Goal: Task Accomplishment & Management: Complete application form

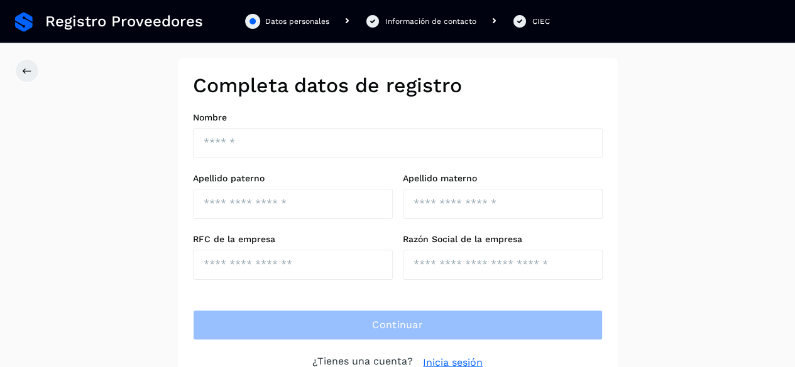
click at [288, 22] on div "Datos personales" at bounding box center [297, 21] width 64 height 11
click at [37, 62] on div "Completa datos de registro Nombre Apellido paterno Apellido materno RFC de la e…" at bounding box center [397, 221] width 795 height 327
click at [29, 72] on icon at bounding box center [27, 71] width 10 height 10
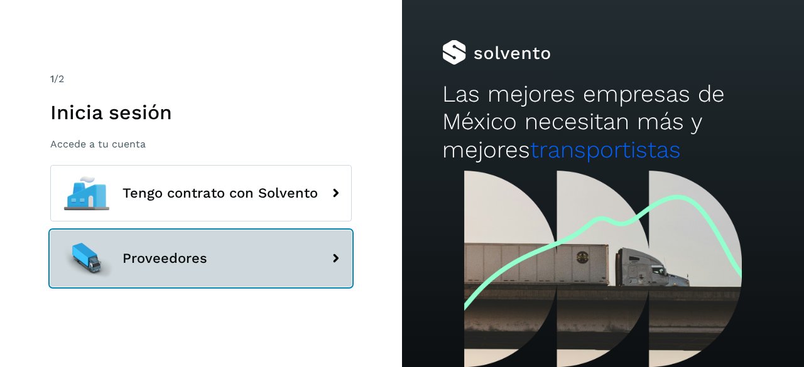
click at [207, 252] on button "Proveedores" at bounding box center [200, 259] width 301 height 57
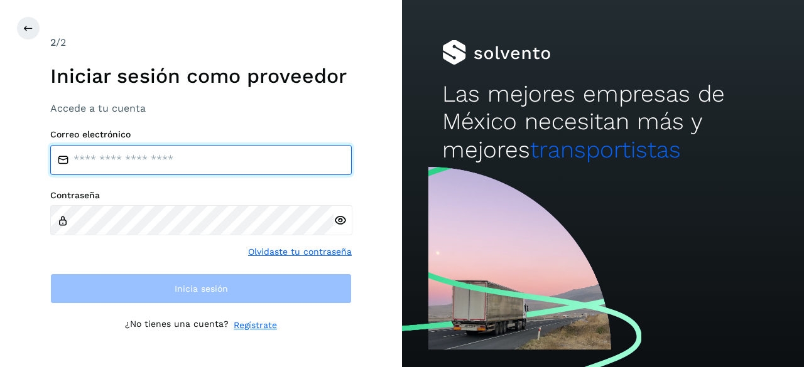
type input "**********"
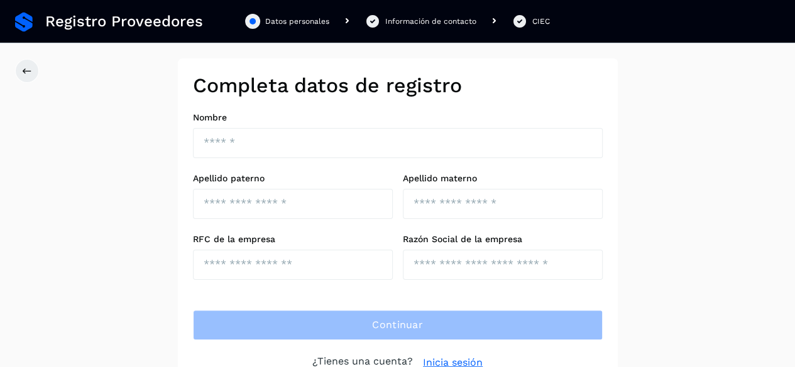
click at [302, 22] on div "Datos personales" at bounding box center [297, 21] width 64 height 11
click at [307, 18] on div "Datos personales" at bounding box center [297, 21] width 64 height 11
click at [149, 23] on span "Registro Proveedores" at bounding box center [124, 22] width 158 height 18
click at [24, 68] on icon at bounding box center [27, 71] width 10 height 10
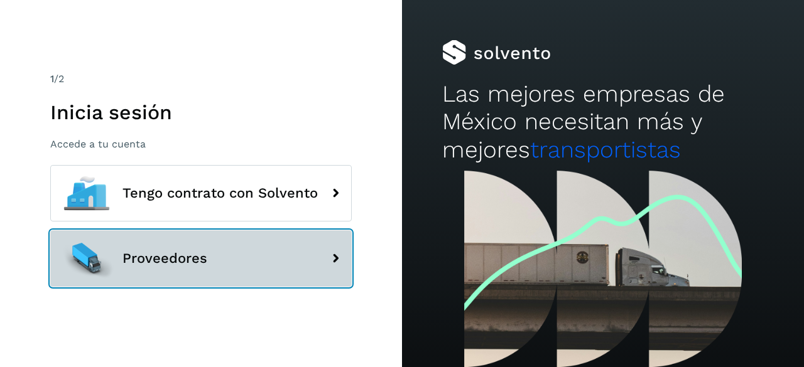
click at [287, 261] on button "Proveedores" at bounding box center [200, 259] width 301 height 57
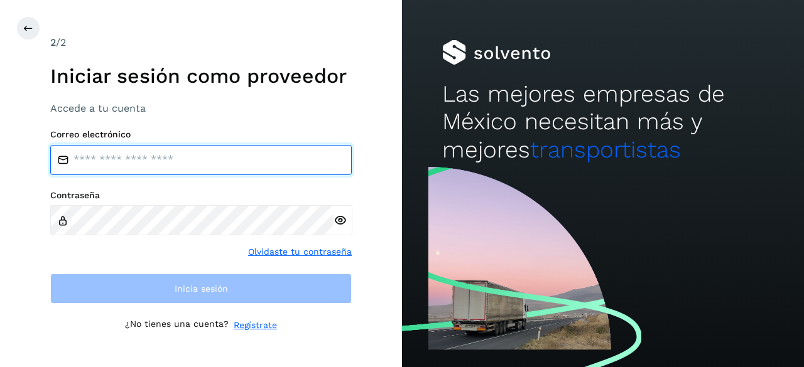
type input "**********"
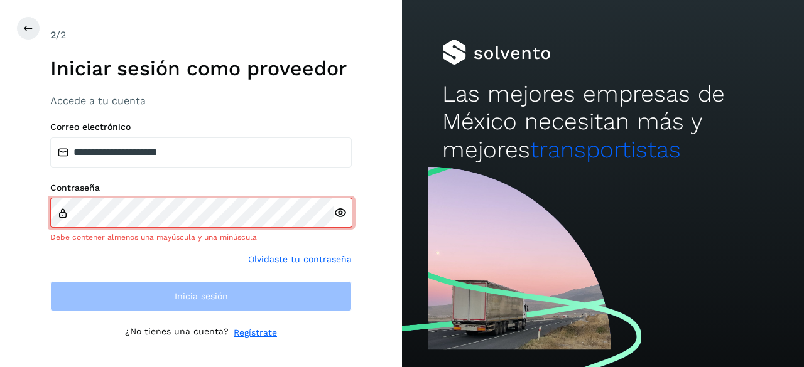
click at [252, 328] on link "Regístrate" at bounding box center [255, 333] width 43 height 13
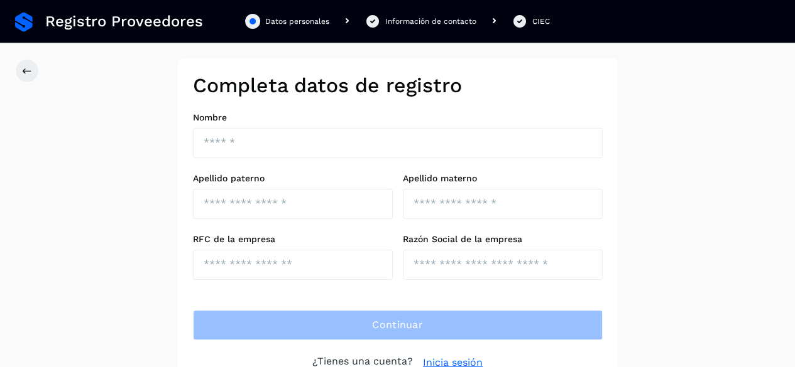
click at [613, 111] on div "Completa datos de registro Nombre Apellido paterno Apellido materno RFC de la e…" at bounding box center [398, 221] width 440 height 327
